Goal: Task Accomplishment & Management: Use online tool/utility

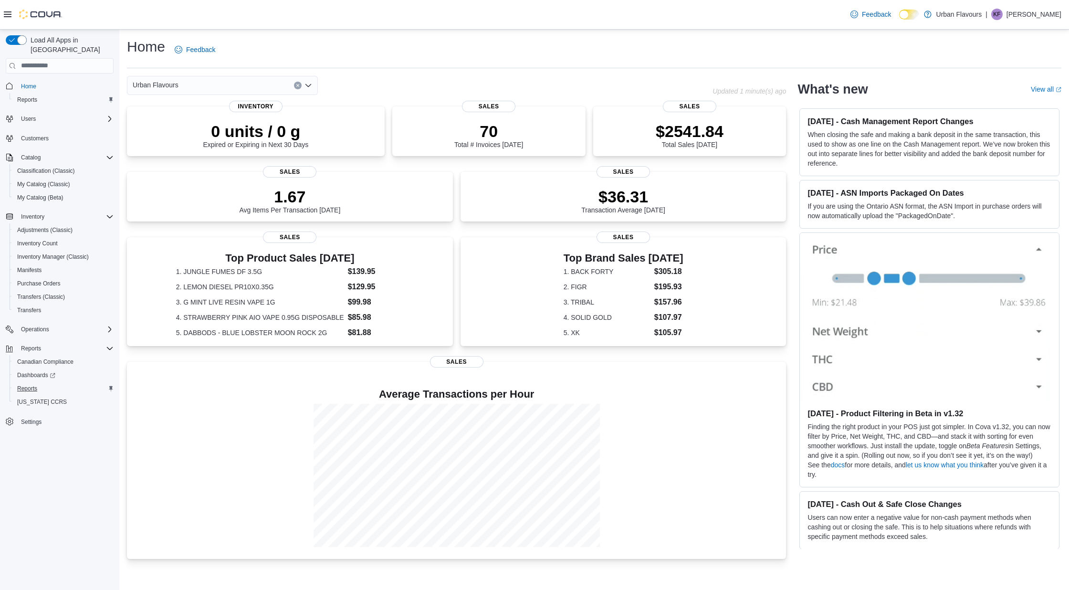
click at [24, 385] on span "Reports" at bounding box center [27, 389] width 20 height 8
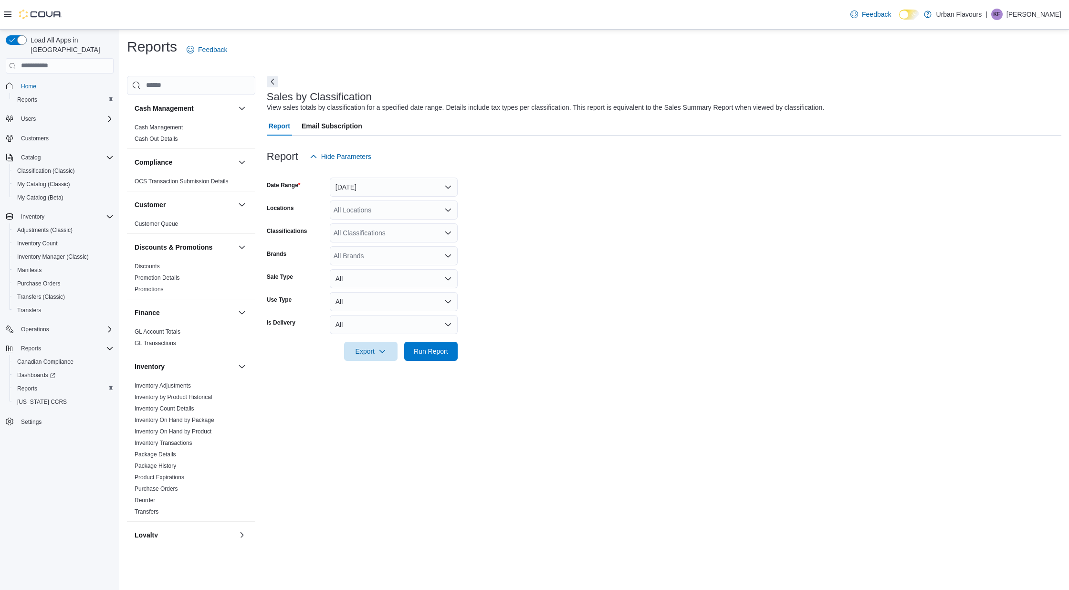
click at [196, 354] on div "Inventory" at bounding box center [191, 366] width 128 height 27
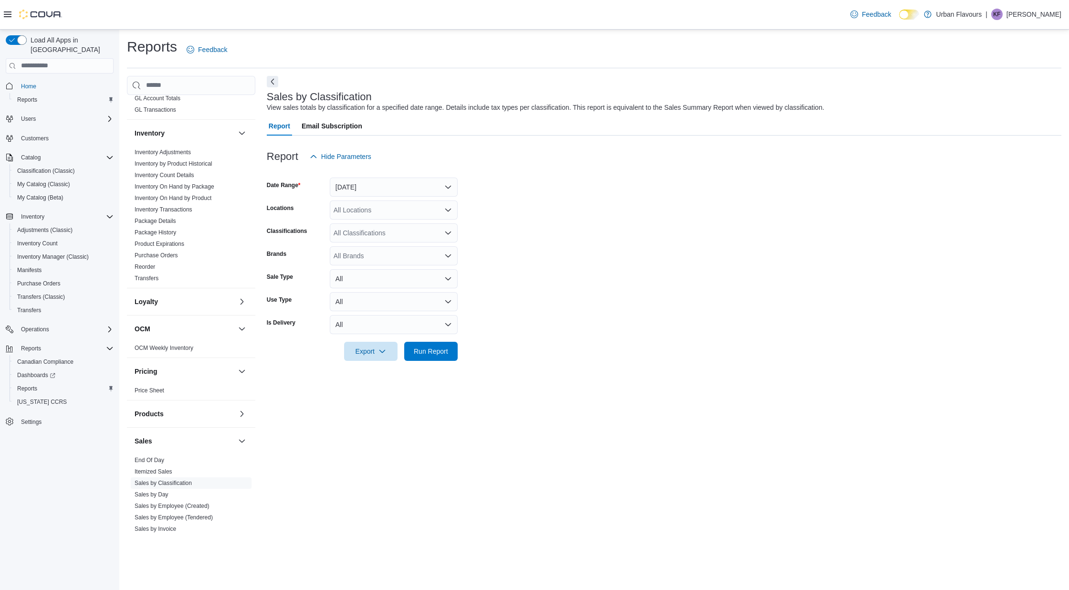
scroll to position [244, 0]
click at [149, 447] on link "End Of Day" at bounding box center [150, 449] width 30 height 7
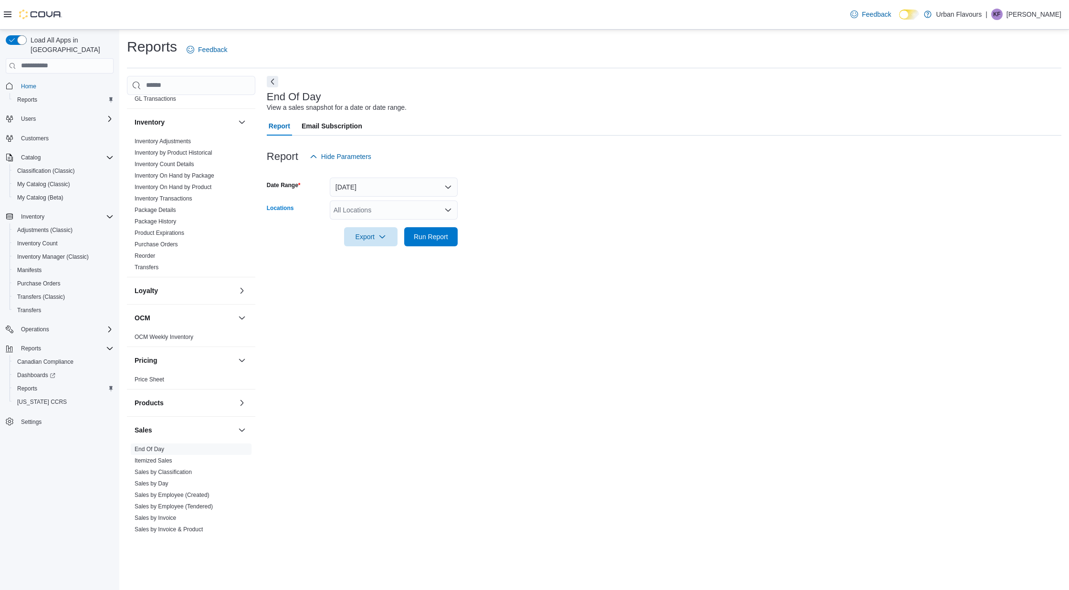
click at [358, 210] on div "All Locations" at bounding box center [394, 209] width 128 height 19
click at [358, 185] on button "[DATE]" at bounding box center [394, 187] width 128 height 19
click at [358, 240] on span "[DATE]" at bounding box center [399, 243] width 109 height 11
click at [362, 211] on div "All Locations" at bounding box center [394, 209] width 128 height 19
click at [366, 244] on button "Urban Flavours" at bounding box center [394, 240] width 128 height 14
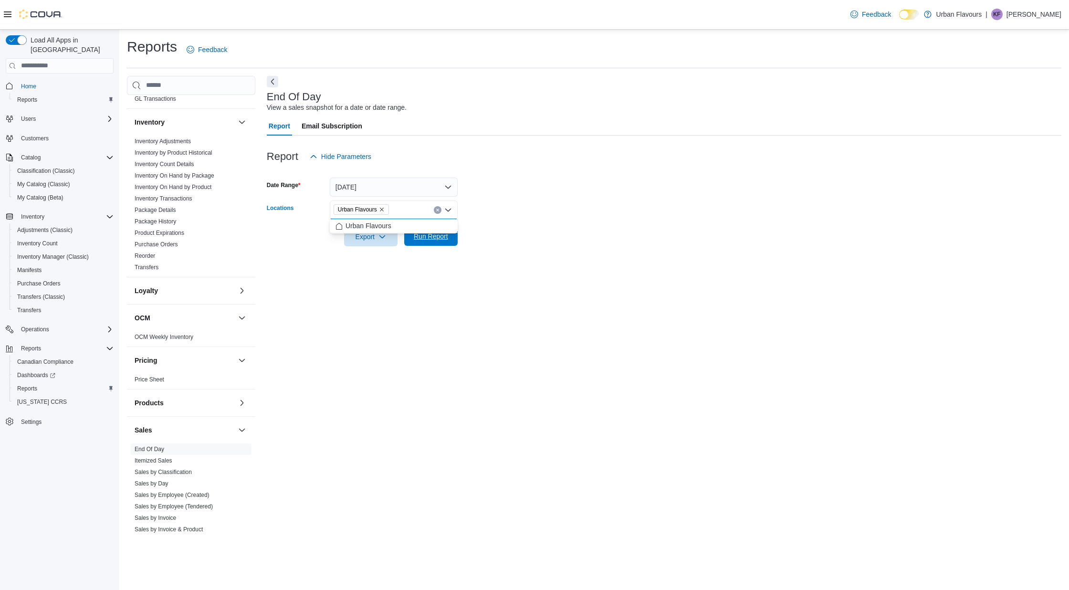
click at [433, 235] on span "Run Report" at bounding box center [431, 236] width 34 height 10
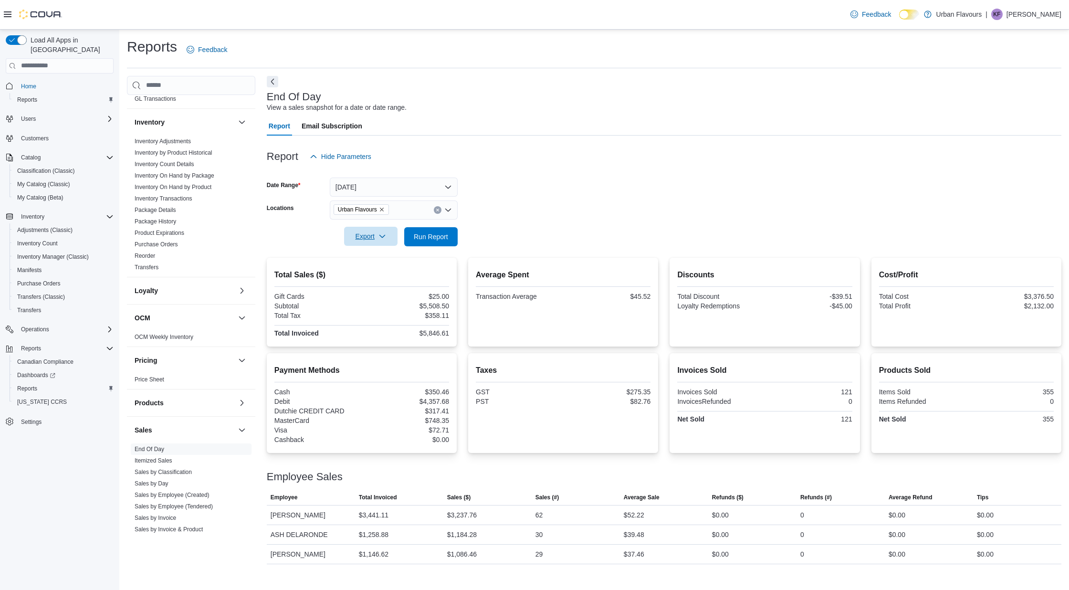
click at [375, 232] on span "Export" at bounding box center [371, 236] width 42 height 19
click at [378, 275] on span "Export to Pdf" at bounding box center [372, 275] width 43 height 8
click at [179, 471] on link "Sales by Classification" at bounding box center [163, 472] width 57 height 7
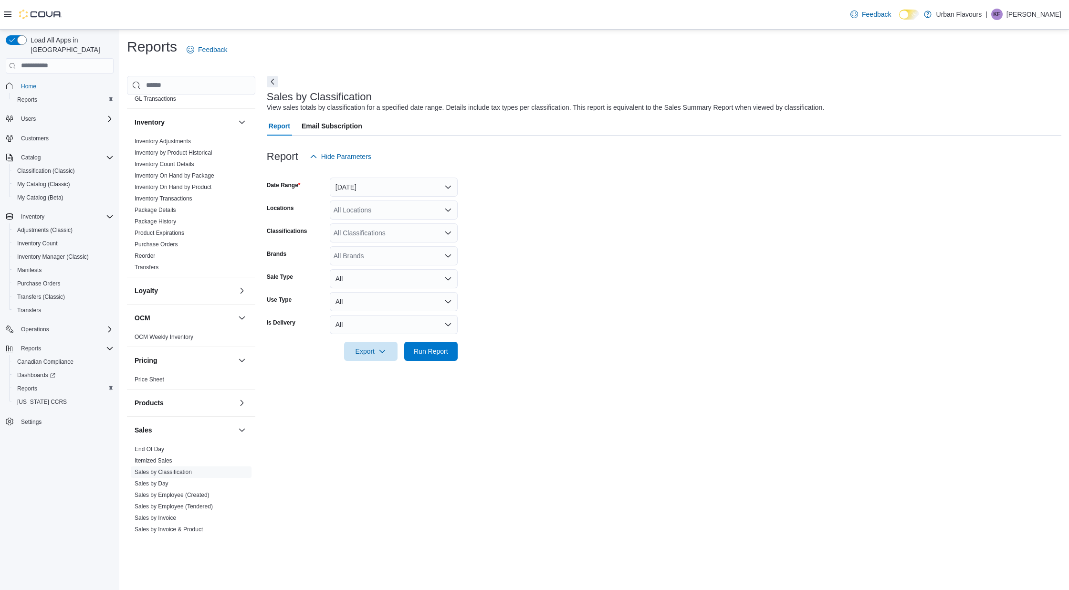
click at [362, 206] on div "All Locations" at bounding box center [394, 209] width 128 height 19
click at [365, 241] on span "Urban Flavours" at bounding box center [373, 240] width 46 height 10
click at [370, 237] on div "All Classifications" at bounding box center [394, 232] width 128 height 19
click at [367, 262] on span "CANNABIS" at bounding box center [367, 263] width 34 height 10
click at [429, 346] on span "Run Report" at bounding box center [431, 351] width 34 height 10
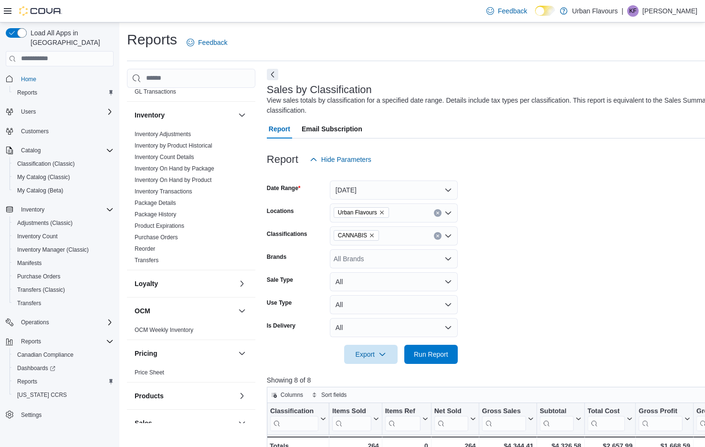
click at [577, 283] on form "Date Range [DATE] Locations Urban Flavours Classifications CANNABIS Brands All …" at bounding box center [542, 266] width 550 height 195
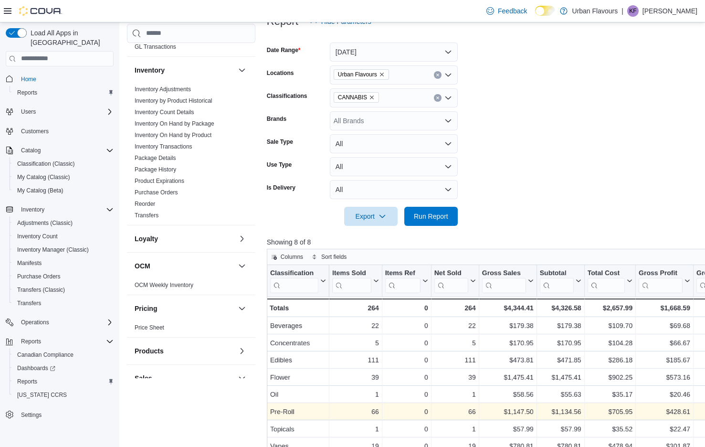
scroll to position [157, 0]
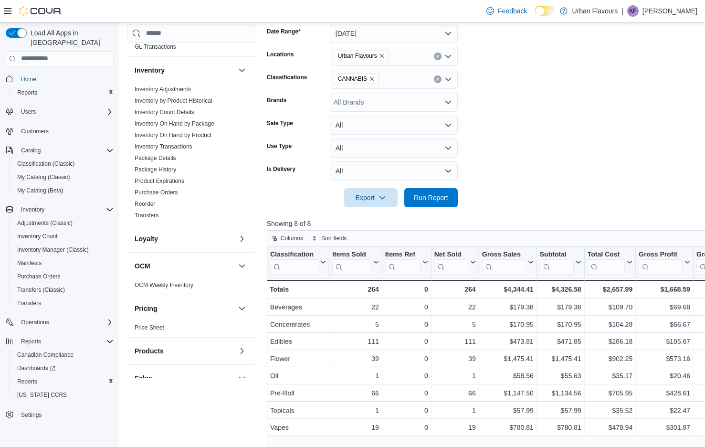
click at [373, 78] on icon "Remove CANNABIS from selection in this group" at bounding box center [372, 79] width 4 height 4
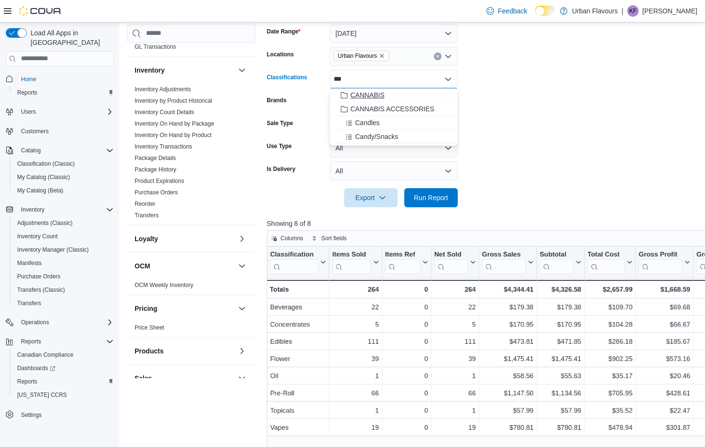
type input "***"
click at [412, 100] on button "CANNABIS" at bounding box center [394, 95] width 128 height 14
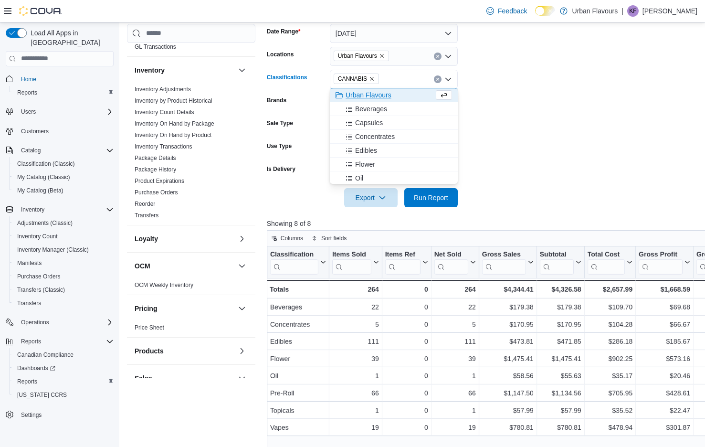
click at [373, 78] on icon "Remove CANNABIS from selection in this group" at bounding box center [372, 79] width 4 height 4
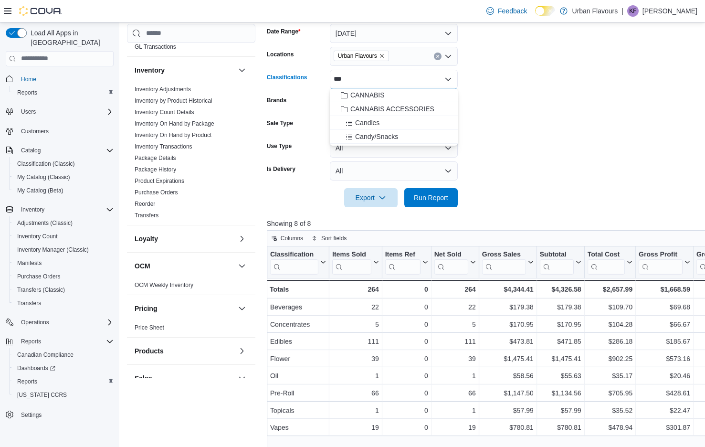
type input "***"
click at [419, 108] on span "CANNABIS ACCESSORIES" at bounding box center [392, 109] width 84 height 10
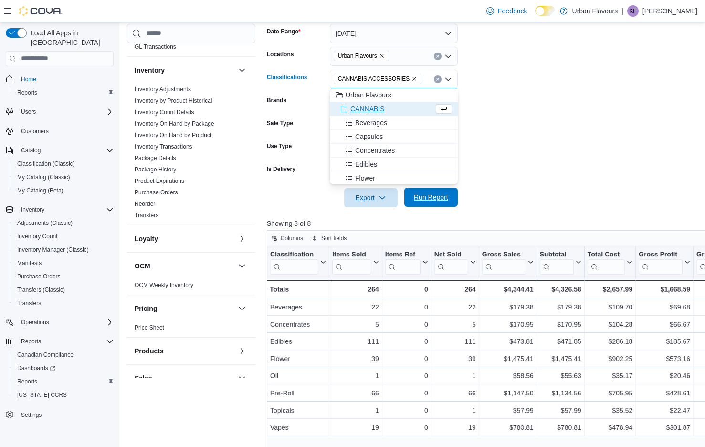
click at [435, 198] on span "Run Report" at bounding box center [431, 197] width 34 height 10
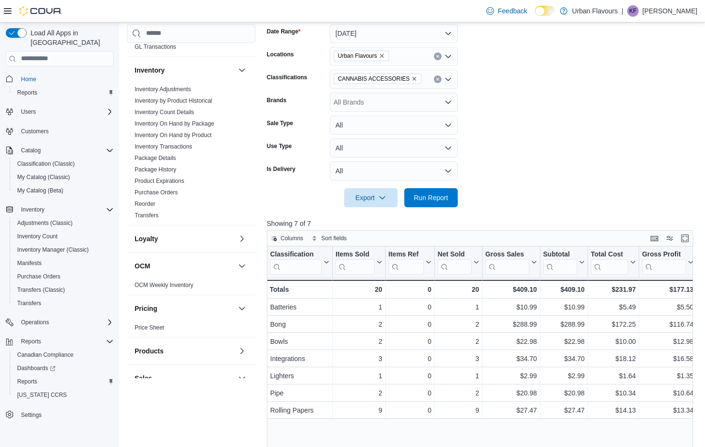
click at [416, 79] on icon "Remove CANNABIS ACCESSORIES from selection in this group" at bounding box center [414, 79] width 6 height 6
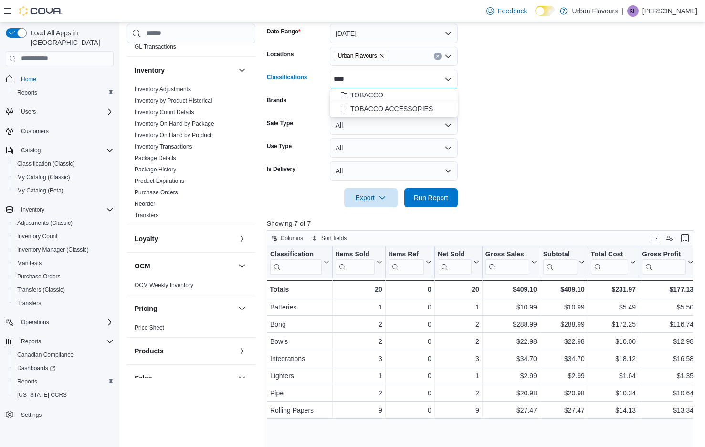
type input "****"
click at [380, 96] on span "TOBACCO" at bounding box center [366, 95] width 33 height 10
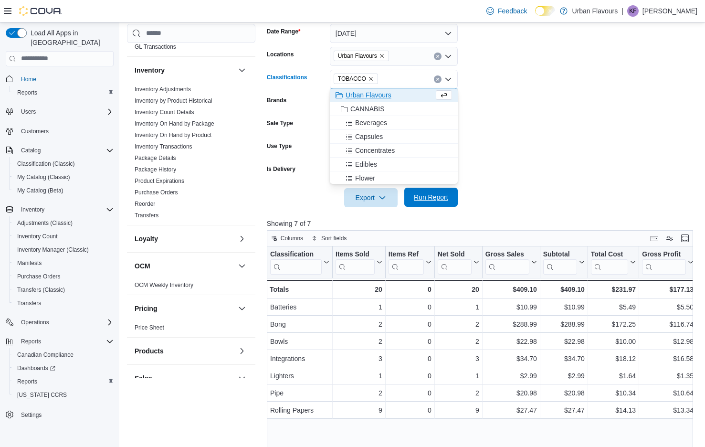
click at [437, 196] on span "Run Report" at bounding box center [431, 197] width 34 height 10
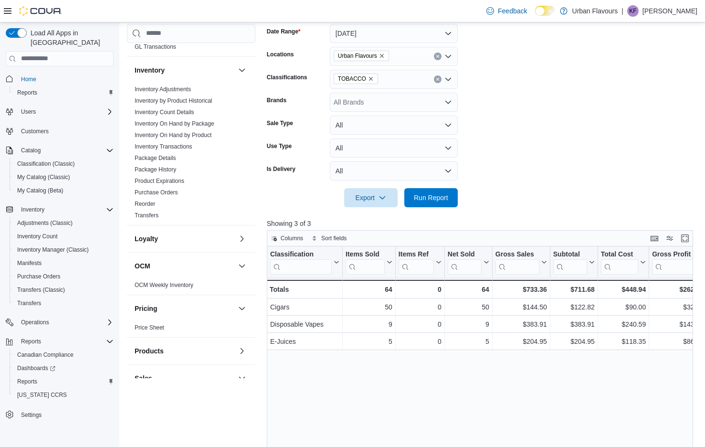
click at [373, 77] on icon "Remove TOBACCO from selection in this group" at bounding box center [371, 79] width 6 height 6
type input "****"
click at [385, 108] on span "TOBACCO ACCESSORIES" at bounding box center [391, 109] width 83 height 10
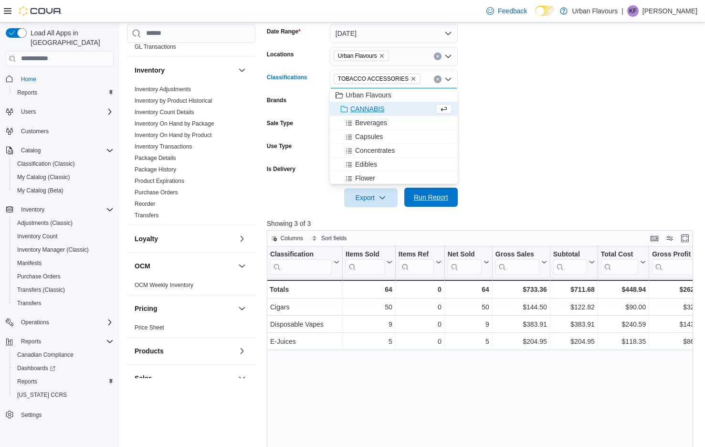
click at [431, 197] on span "Run Report" at bounding box center [431, 197] width 34 height 10
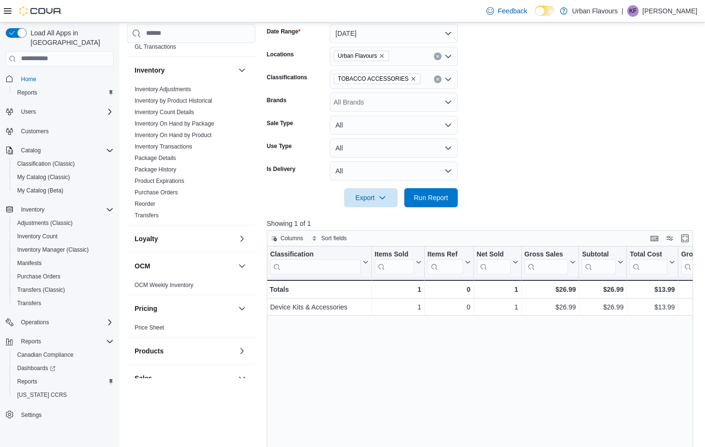
click at [411, 79] on icon "Remove TOBACCO ACCESSORIES from selection in this group" at bounding box center [413, 79] width 6 height 6
click at [366, 80] on div "*******" at bounding box center [394, 79] width 128 height 19
type input "*****"
click at [377, 97] on span "CONFECTIONARY/MISC" at bounding box center [388, 95] width 76 height 10
click at [429, 193] on span "Run Report" at bounding box center [431, 197] width 34 height 10
